Goal: Find specific page/section: Find specific page/section

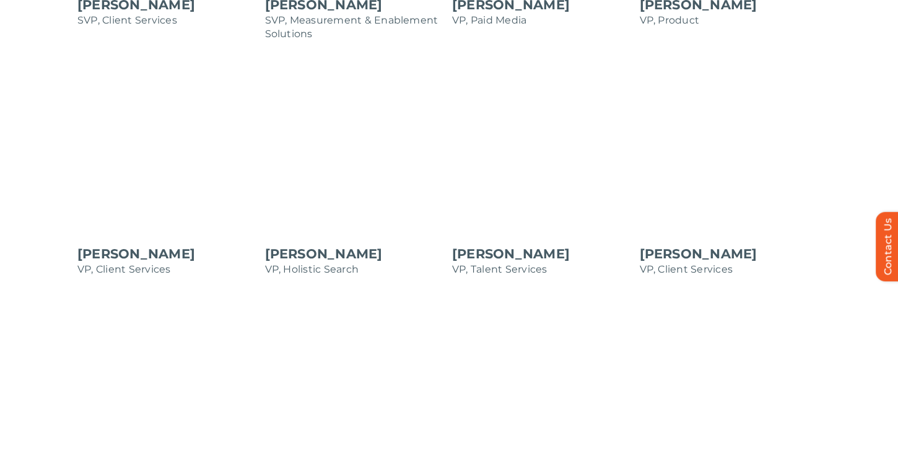
click at [588, 268] on span at bounding box center [542, 177] width 181 height 223
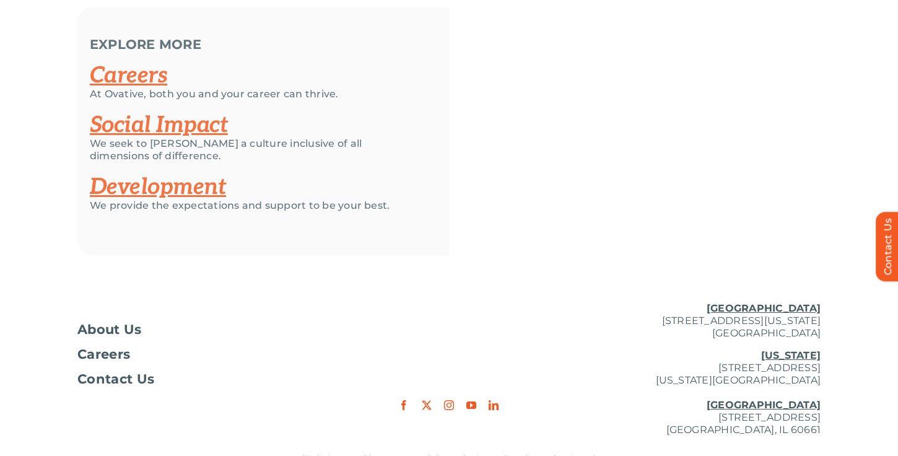
scroll to position [2410, 0]
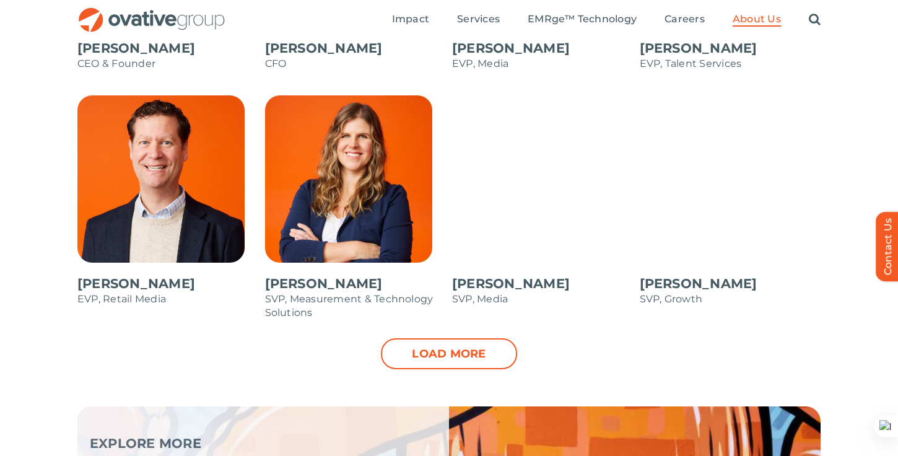
scroll to position [1193, 0]
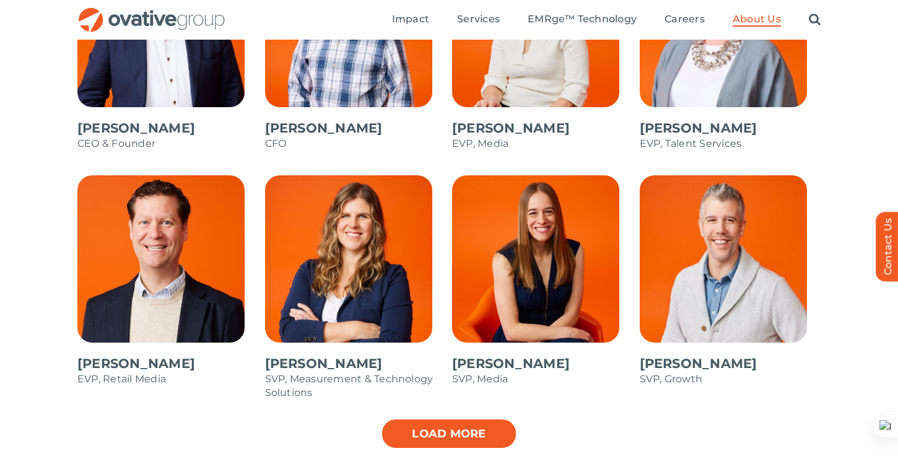
click at [441, 430] on link "Load more" at bounding box center [449, 433] width 136 height 31
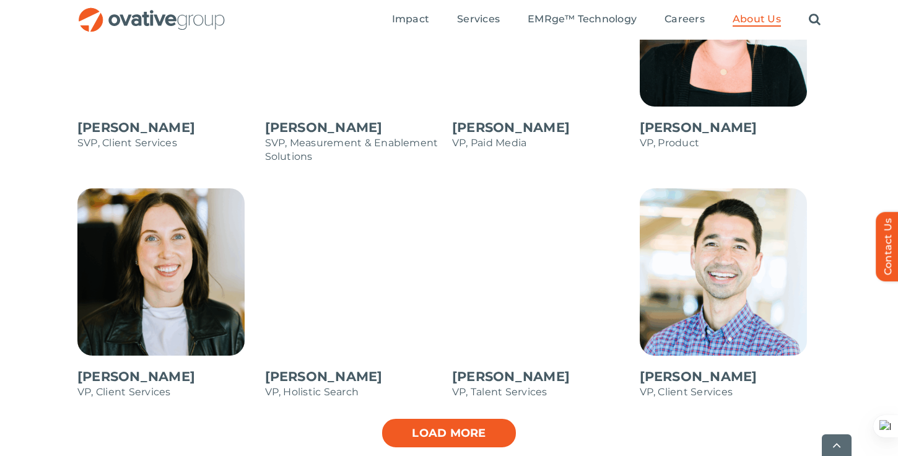
scroll to position [1680, 0]
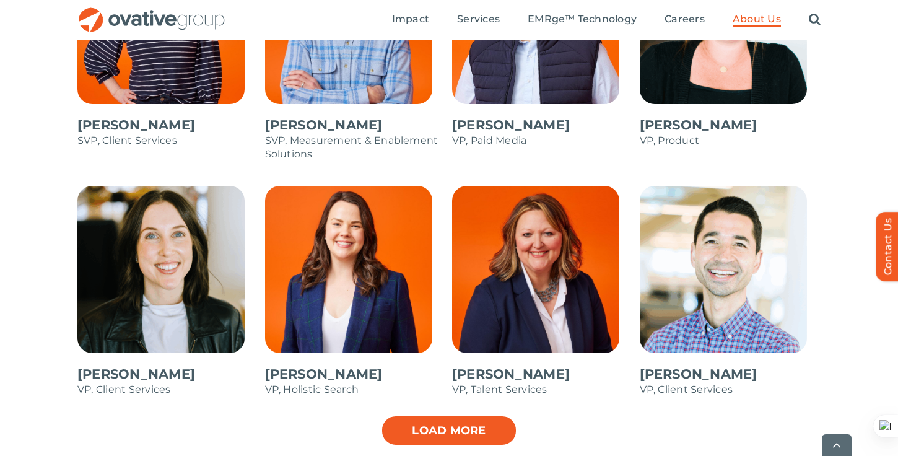
click at [441, 430] on link "Load more" at bounding box center [449, 430] width 136 height 31
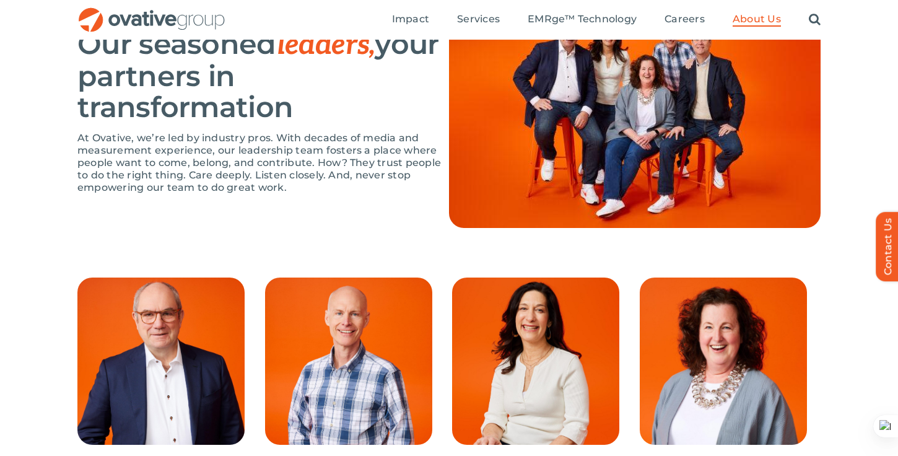
scroll to position [855, 0]
